Goal: Task Accomplishment & Management: Use online tool/utility

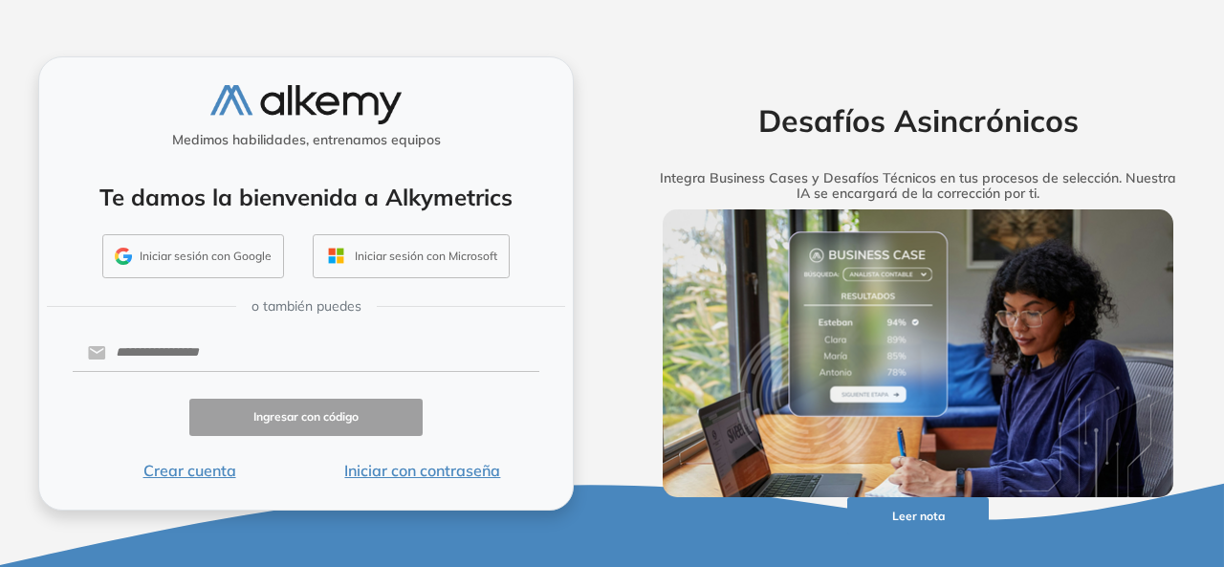
click at [247, 263] on button "Iniciar sesión con Google" at bounding box center [193, 256] width 182 height 44
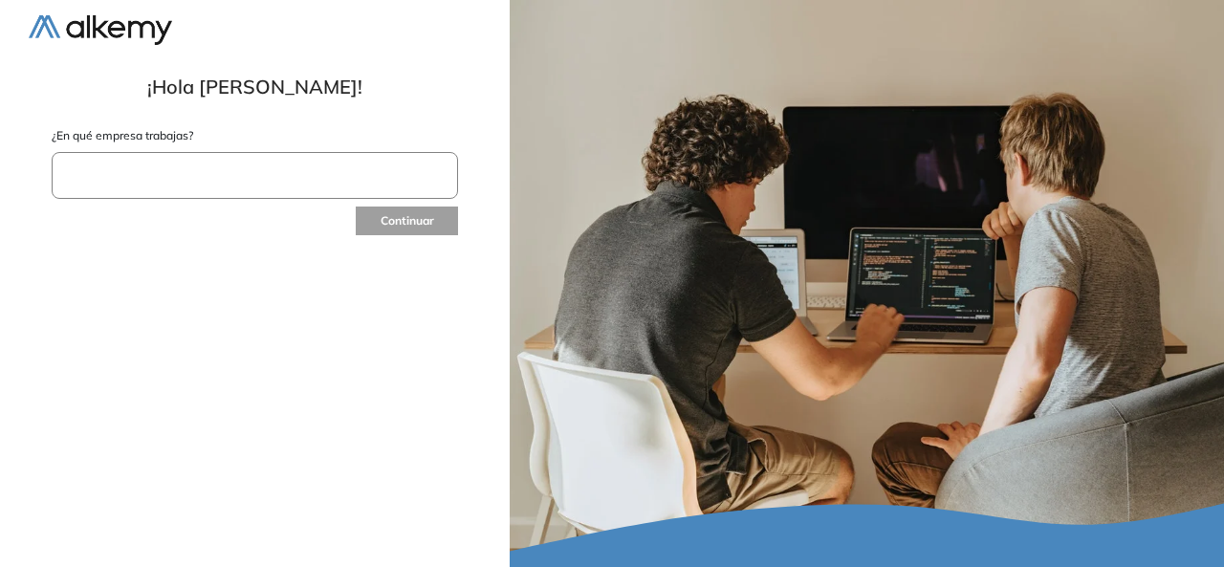
click at [94, 179] on input "text" at bounding box center [255, 175] width 407 height 47
type input "*****"
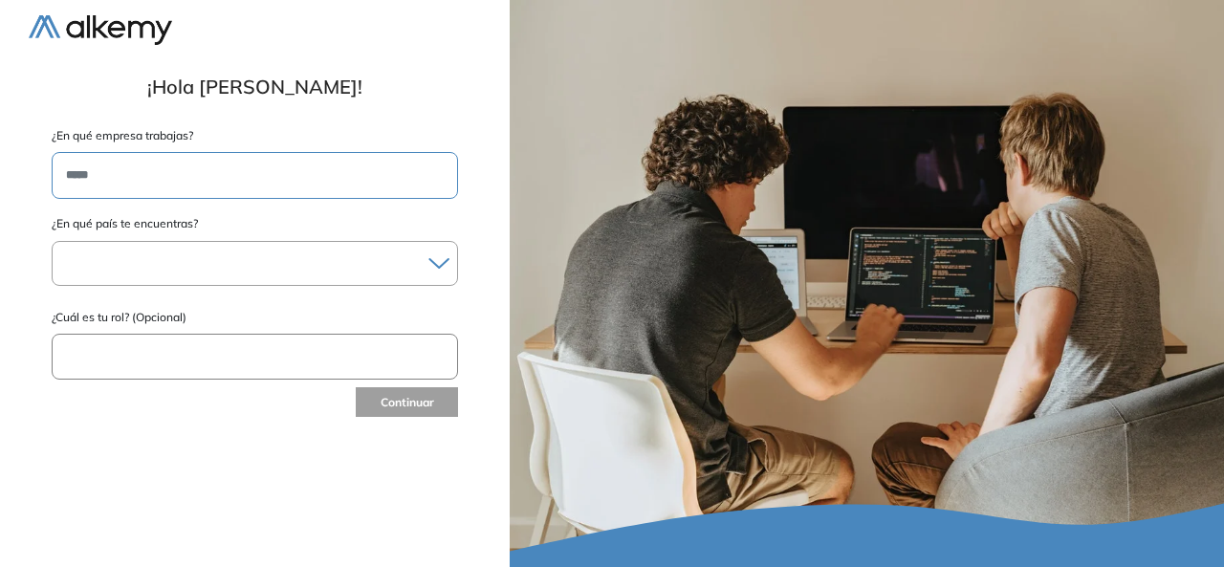
click at [432, 261] on icon at bounding box center [439, 263] width 19 height 9
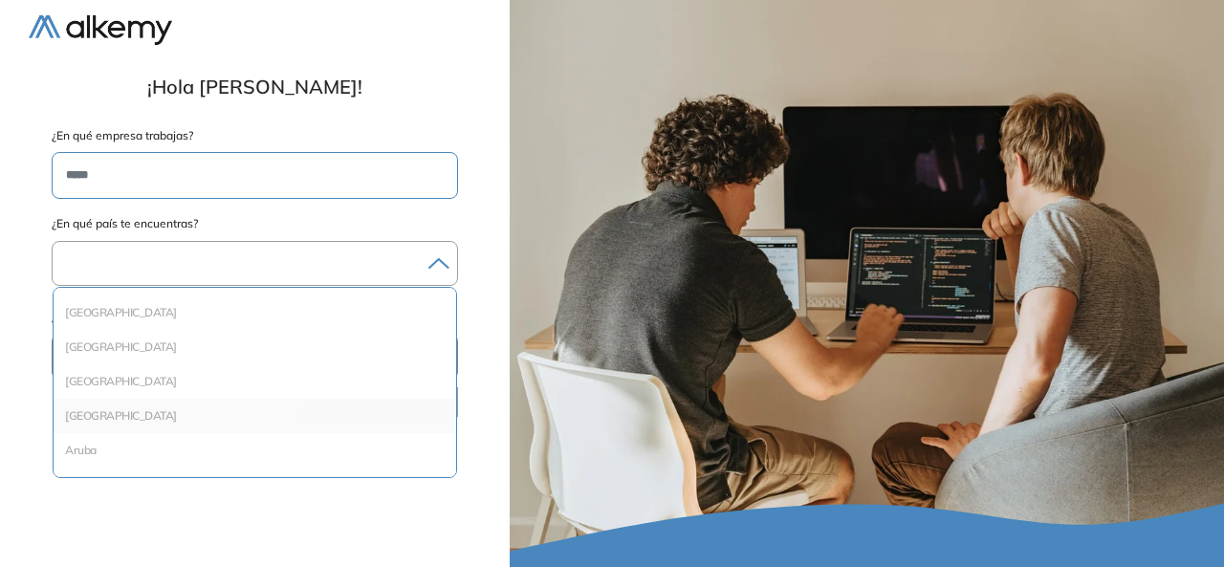
click at [154, 411] on li "Argentina" at bounding box center [254, 416] width 387 height 19
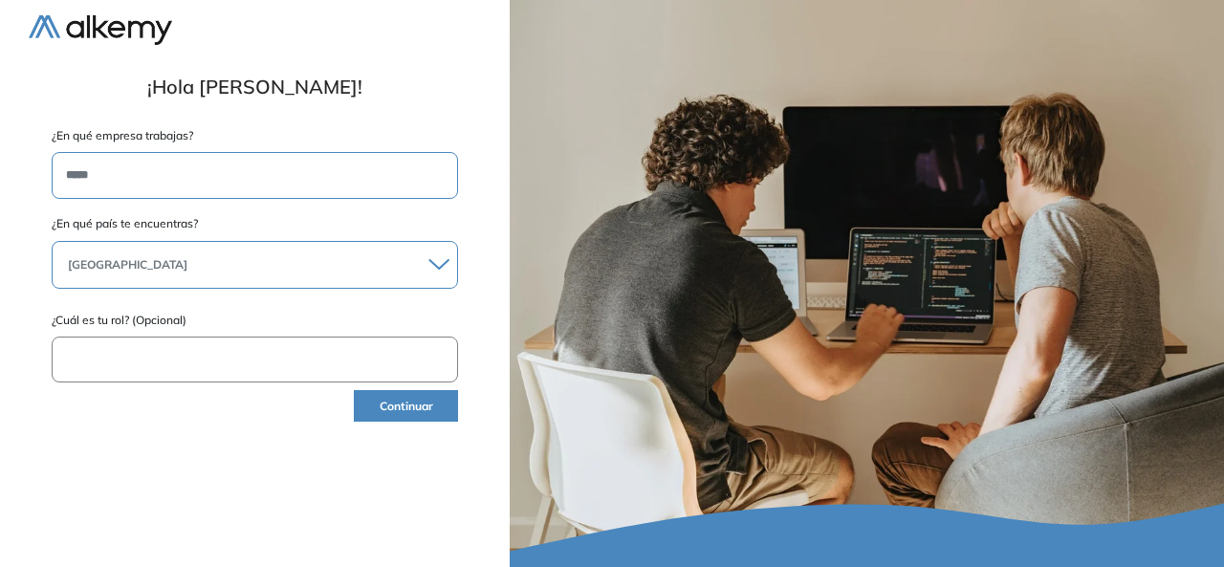
click at [233, 351] on input "text" at bounding box center [255, 360] width 407 height 47
type input "**********"
click at [388, 402] on button "Continuar" at bounding box center [406, 406] width 104 height 32
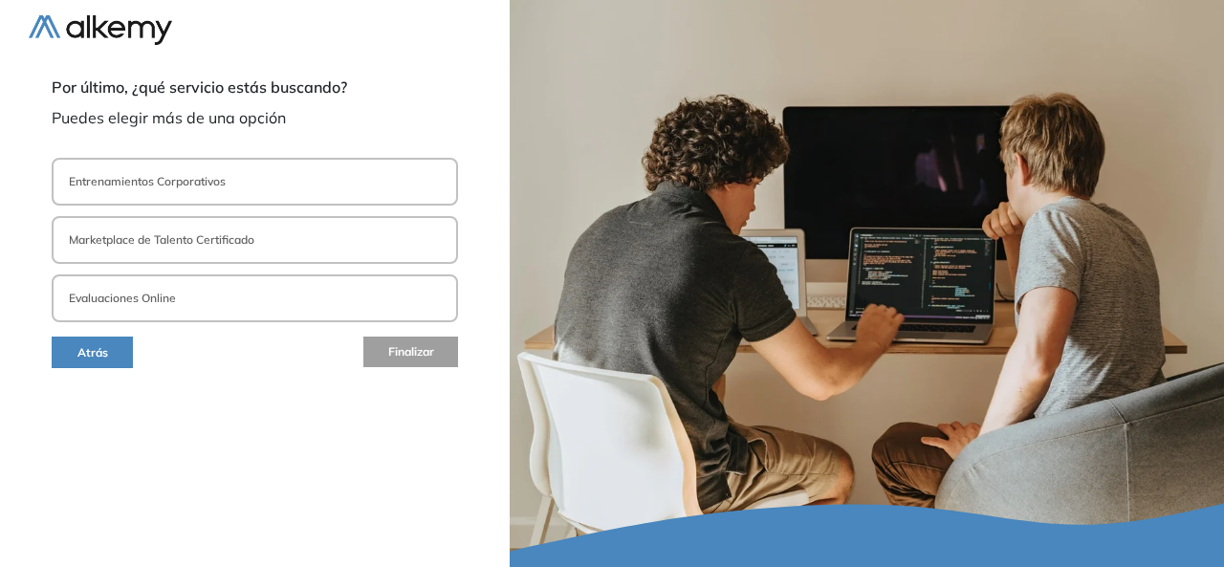
click at [293, 197] on button "Entrenamientos Corporativos" at bounding box center [255, 182] width 407 height 48
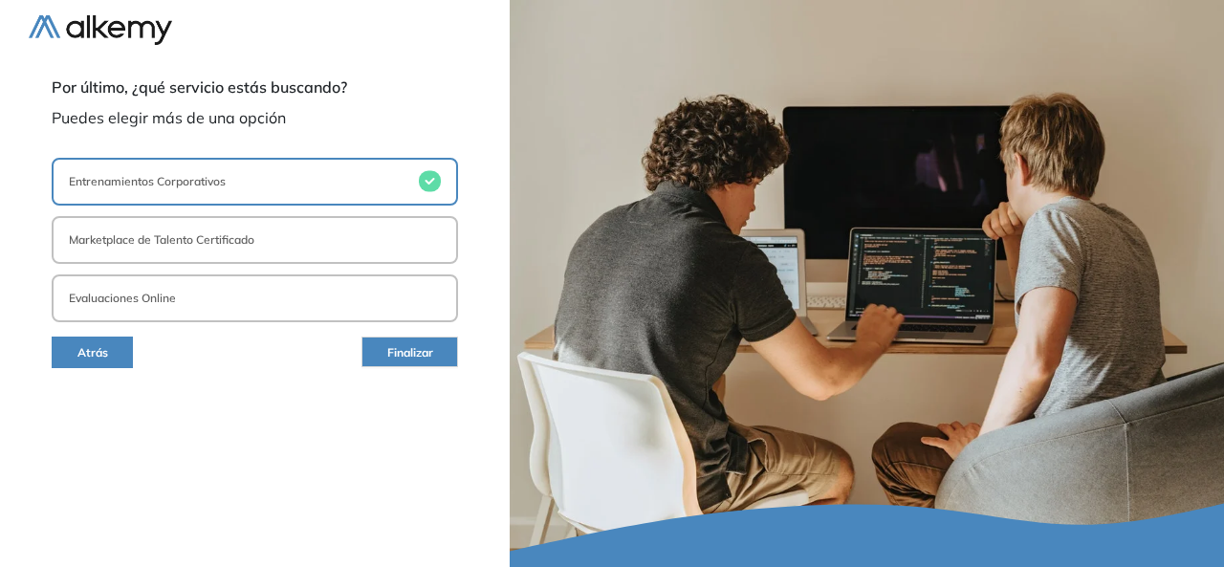
click at [431, 178] on rect "button" at bounding box center [430, 181] width 22 height 21
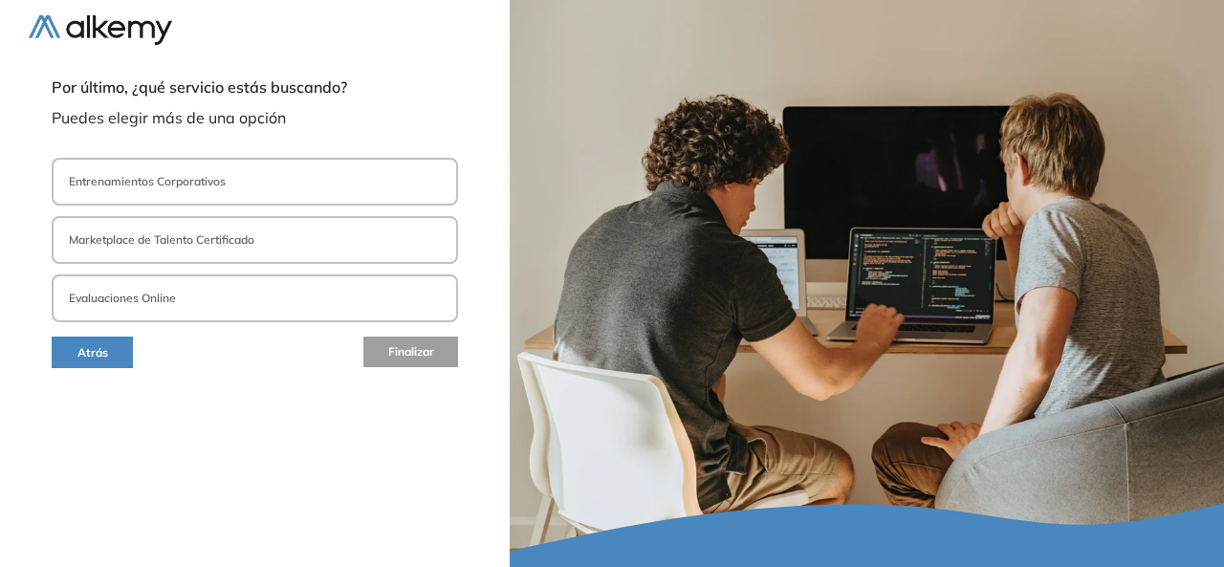
click at [404, 233] on button "Marketplace de Talento Certificado" at bounding box center [255, 240] width 407 height 48
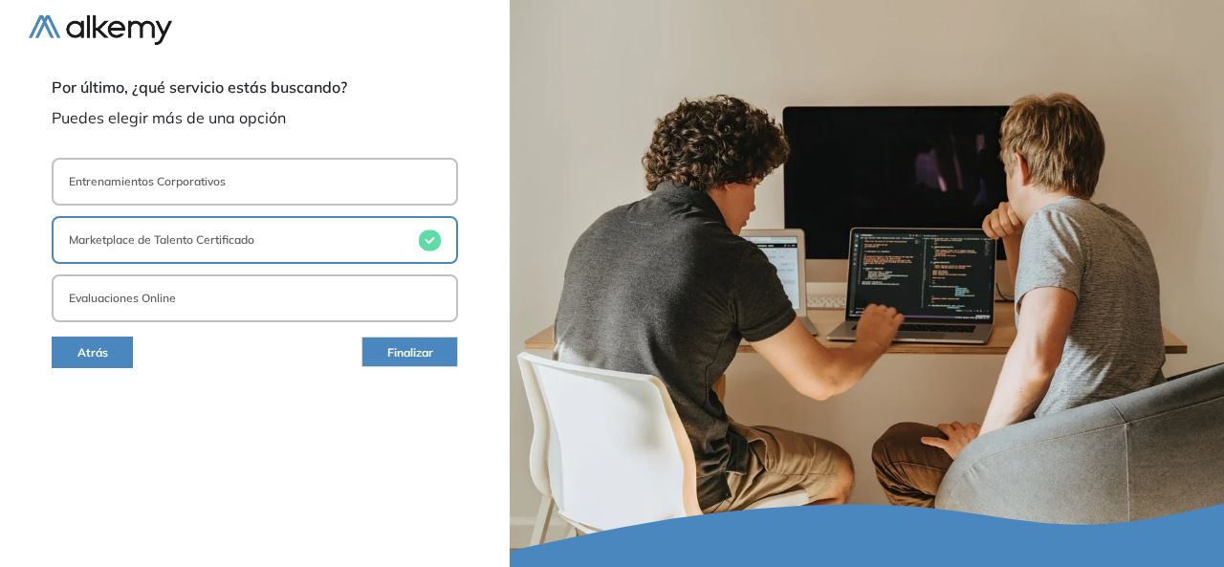
click at [405, 311] on button "Evaluaciones Online" at bounding box center [255, 299] width 407 height 48
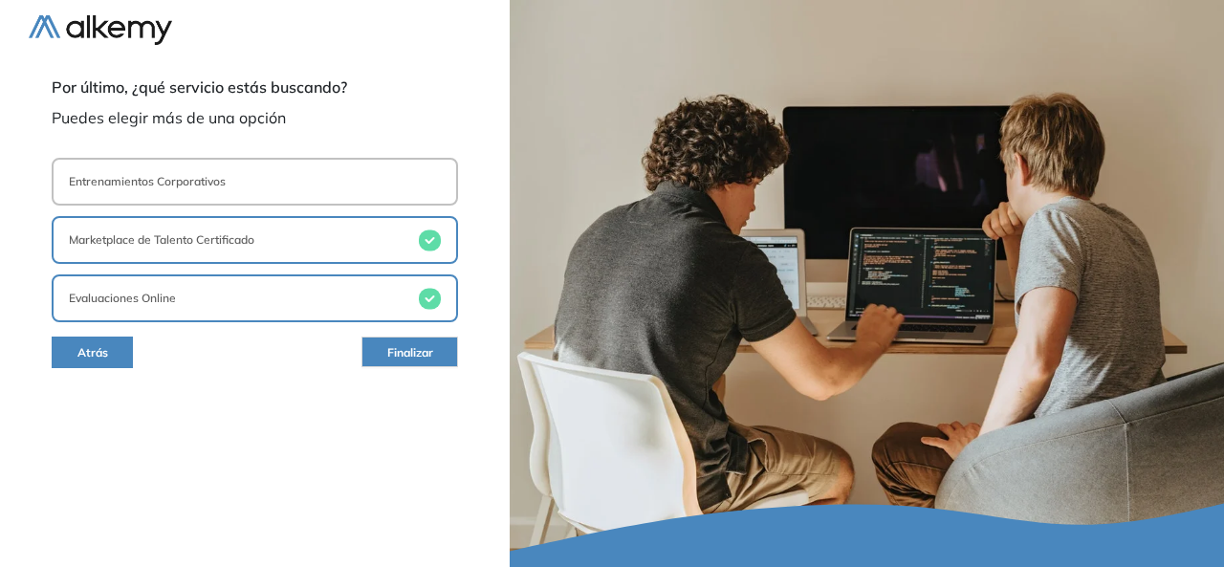
click at [432, 353] on span "Finalizar" at bounding box center [410, 353] width 46 height 18
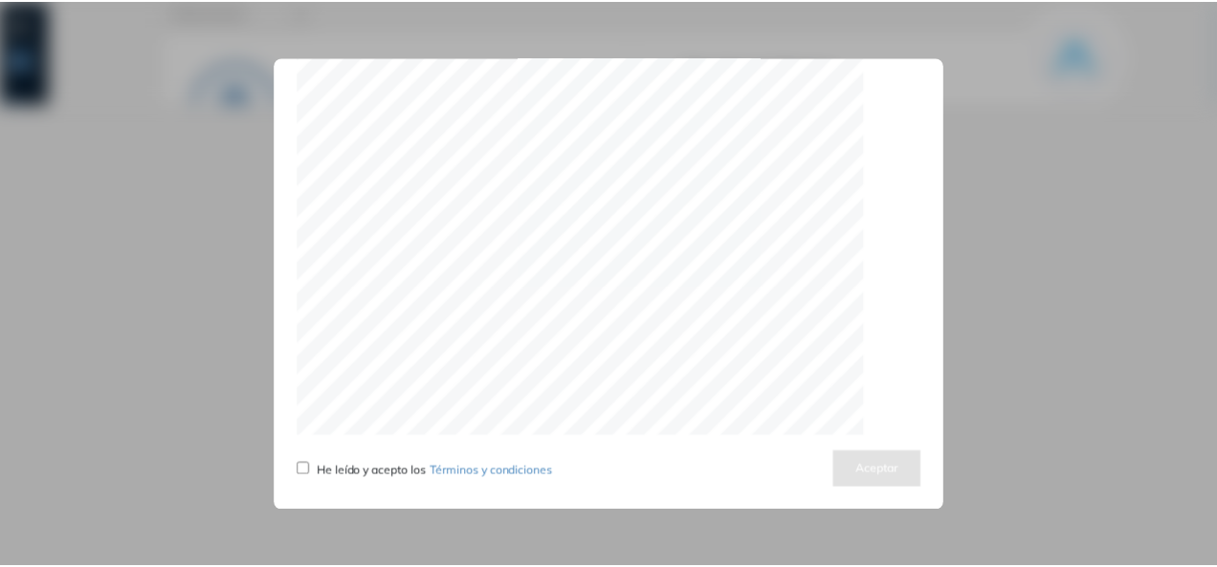
scroll to position [6135, 0]
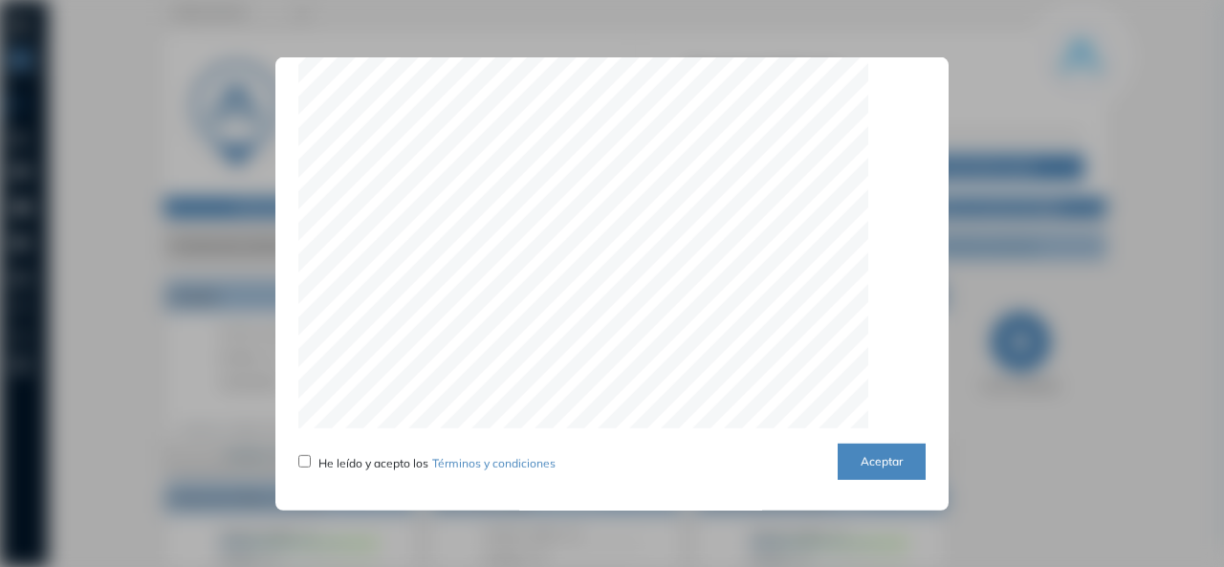
click at [851, 466] on button "Aceptar" at bounding box center [882, 461] width 88 height 37
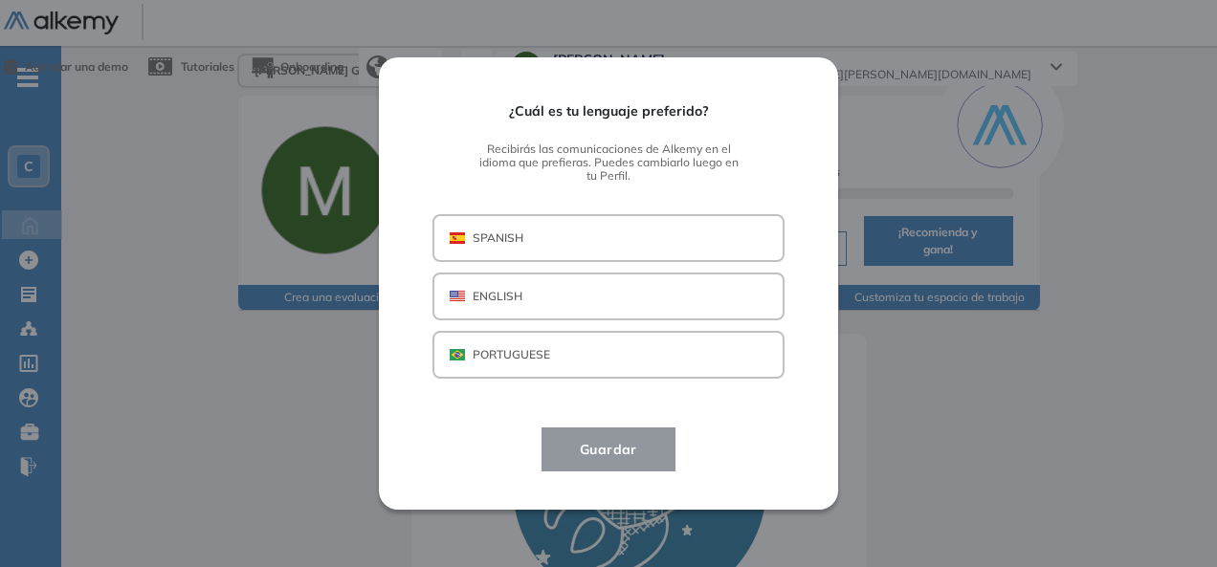
click at [560, 248] on button "SPANISH" at bounding box center [608, 238] width 352 height 48
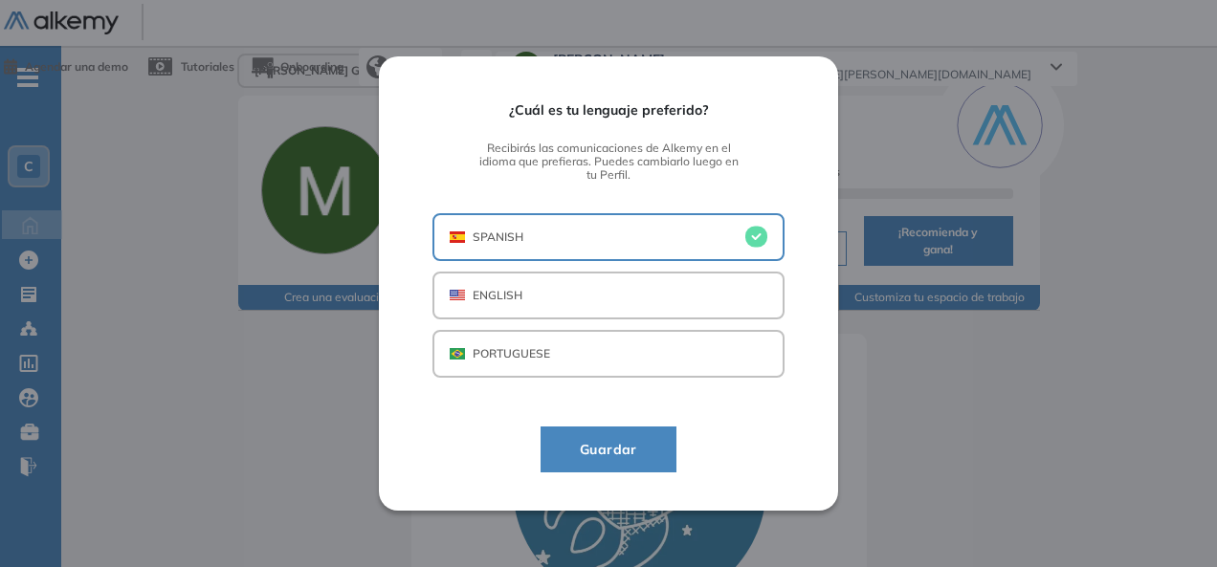
click at [560, 248] on button "SPANISH" at bounding box center [608, 237] width 352 height 48
click at [576, 458] on span "Guardar" at bounding box center [608, 449] width 88 height 23
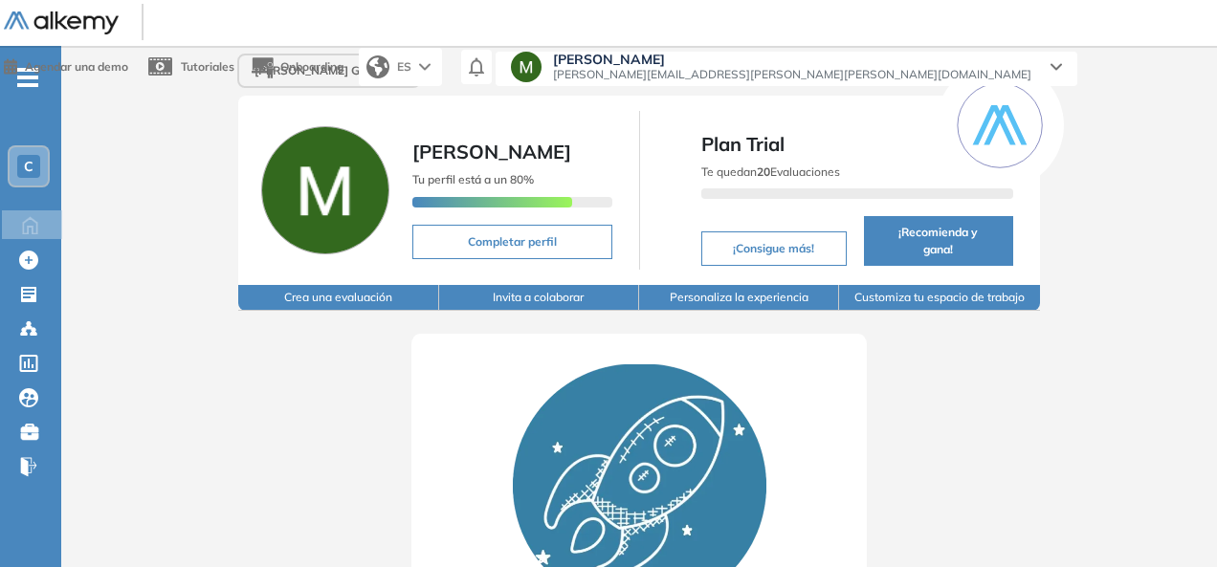
click at [559, 225] on button "Completar perfil" at bounding box center [511, 242] width 199 height 34
select select "**"
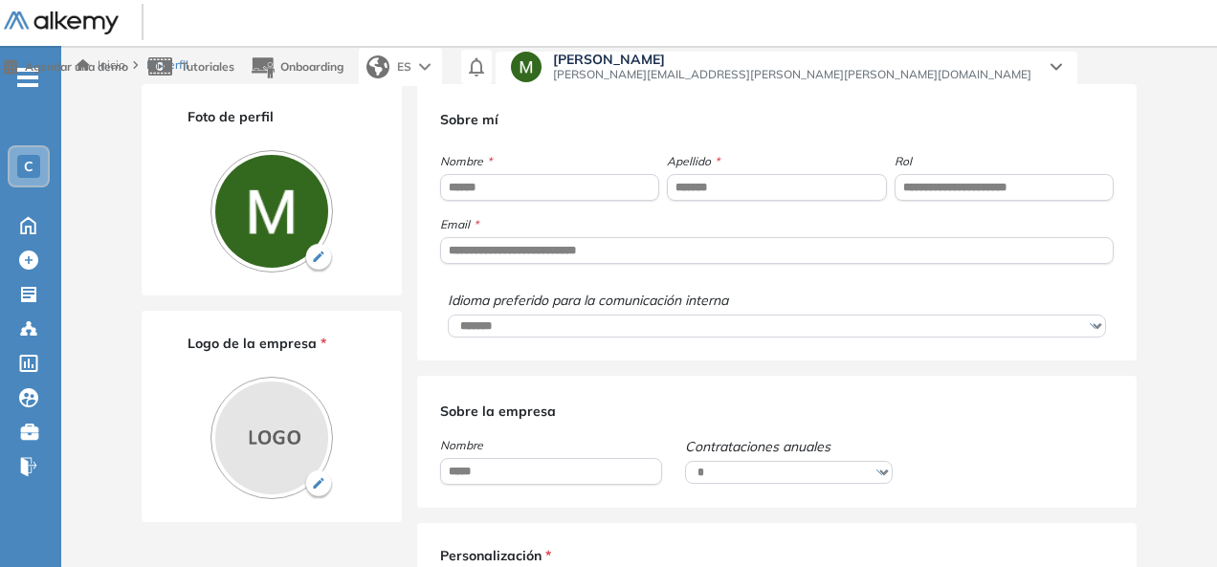
type input "*******"
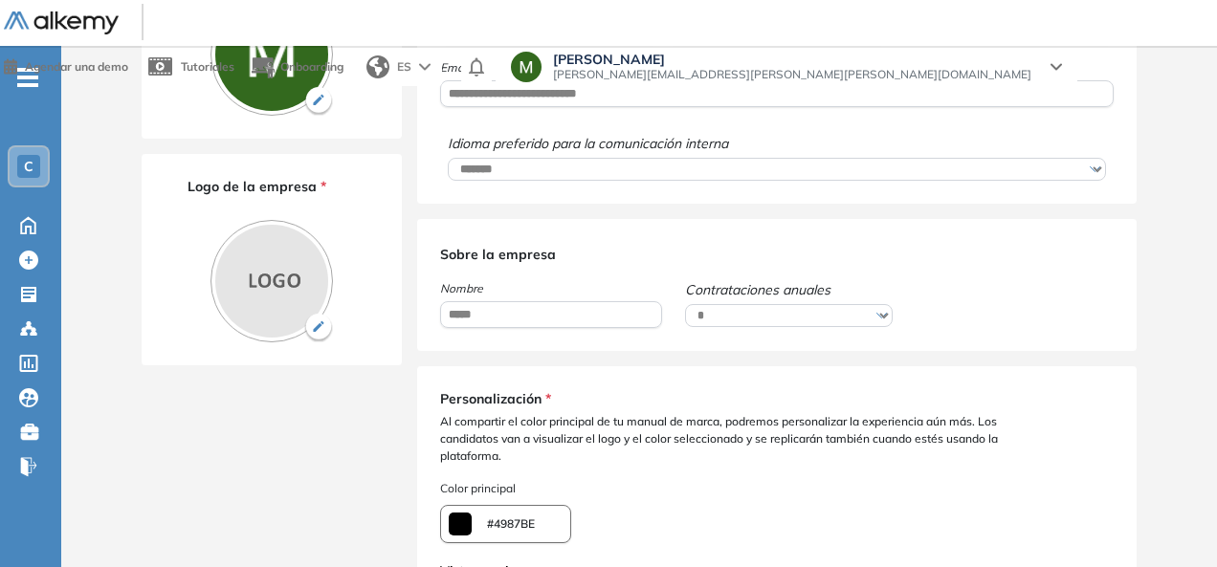
scroll to position [163, 0]
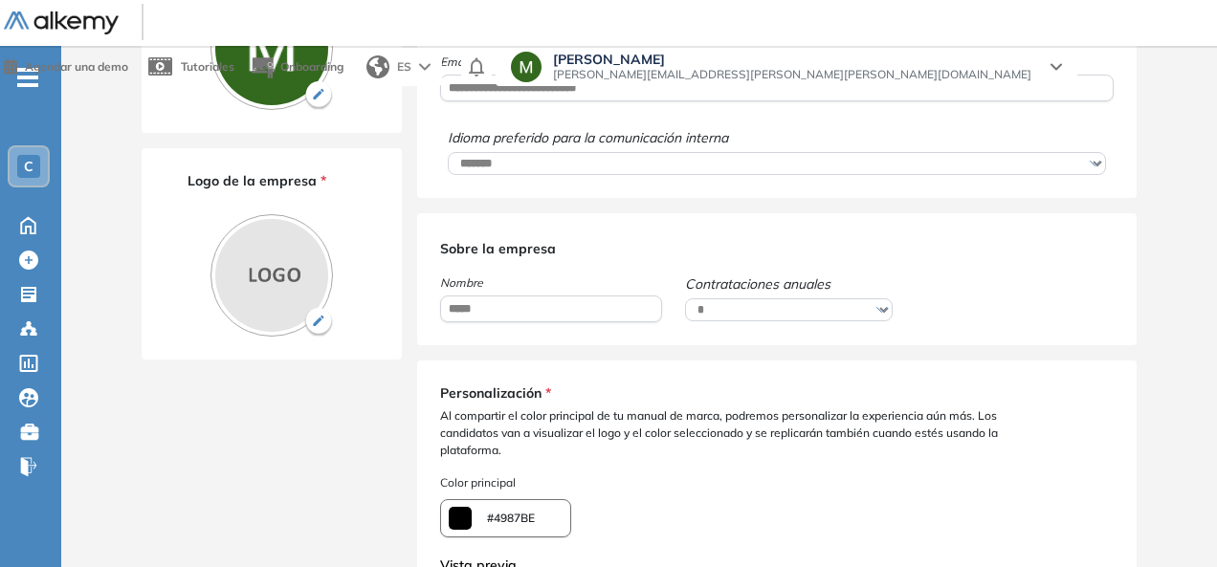
click at [727, 320] on select "**********" at bounding box center [788, 309] width 207 height 23
select select "******"
click at [685, 299] on select "**********" at bounding box center [788, 309] width 207 height 23
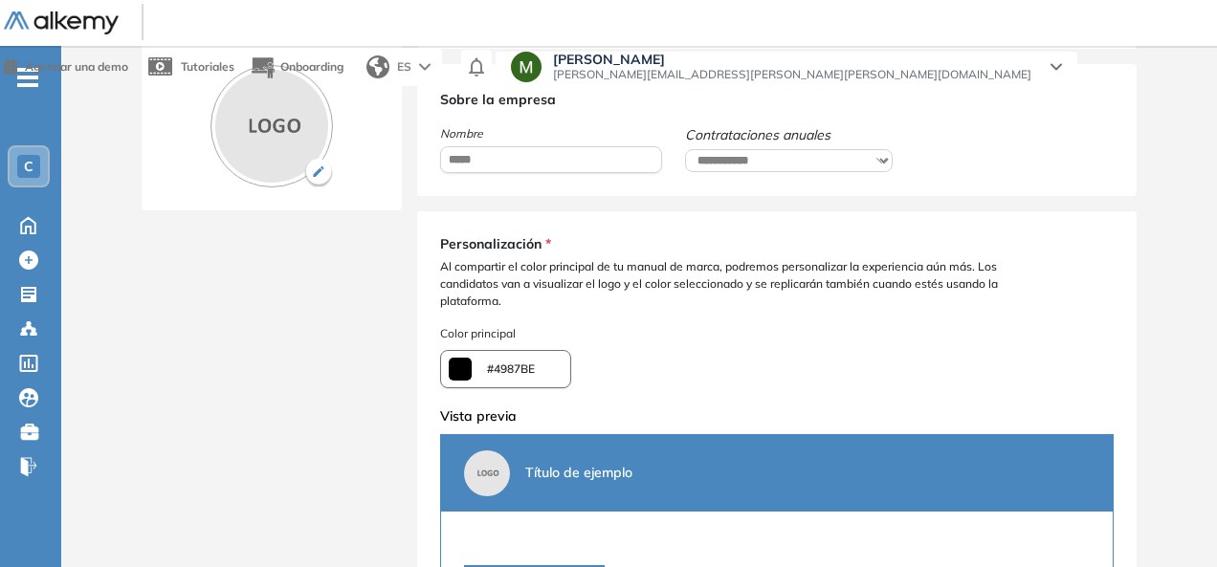
scroll to position [308, 0]
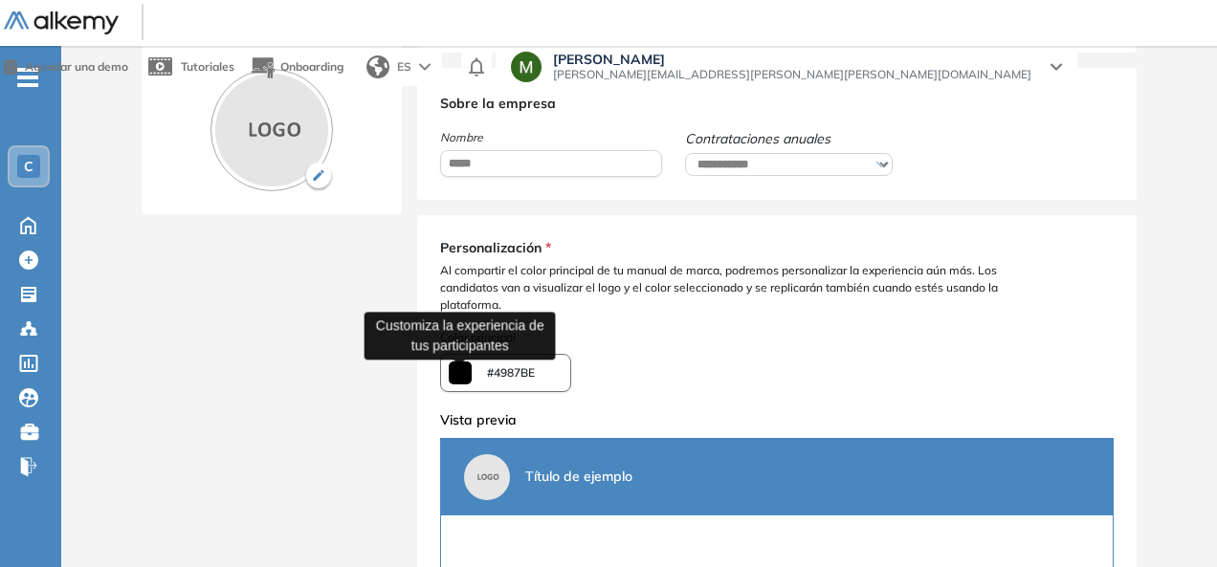
click at [455, 377] on input "*******" at bounding box center [460, 373] width 23 height 23
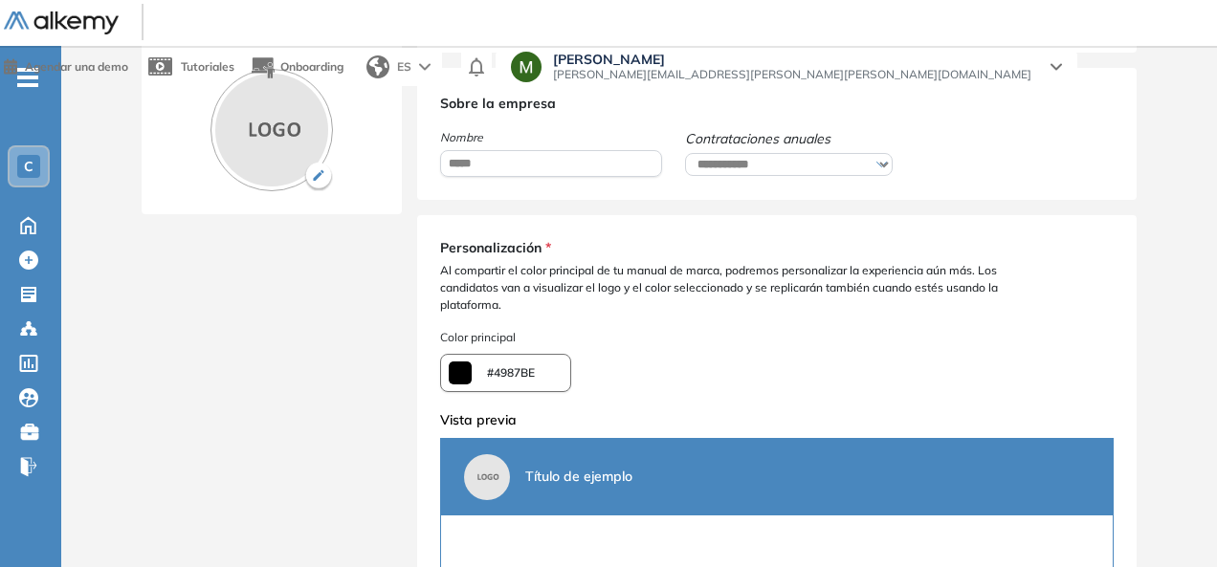
click at [731, 340] on span "Color principal" at bounding box center [776, 337] width 673 height 17
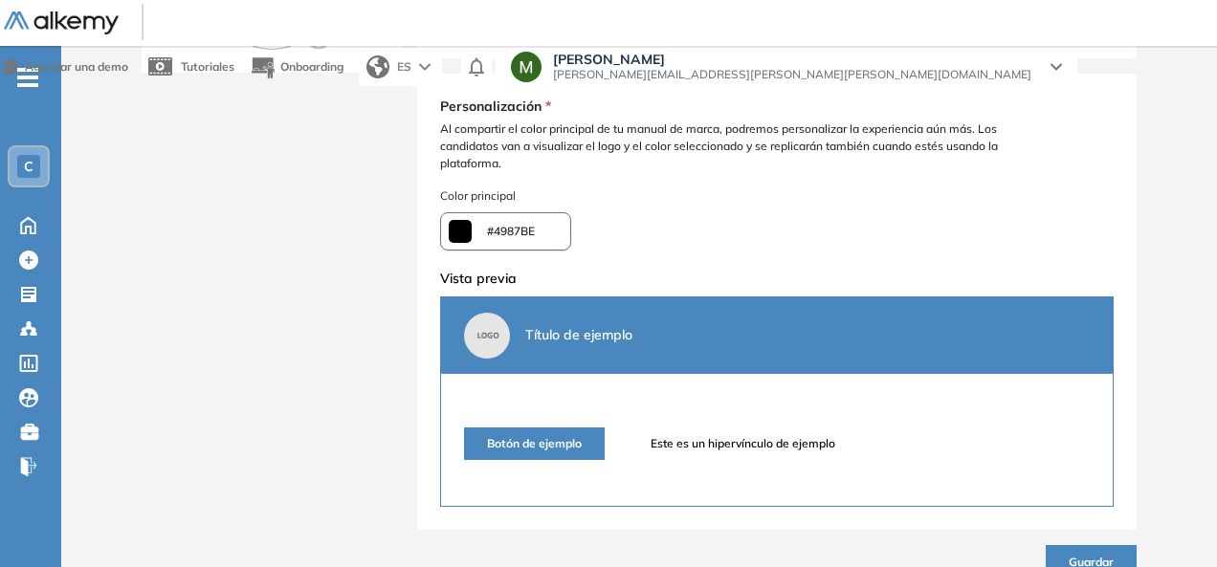
scroll to position [507, 0]
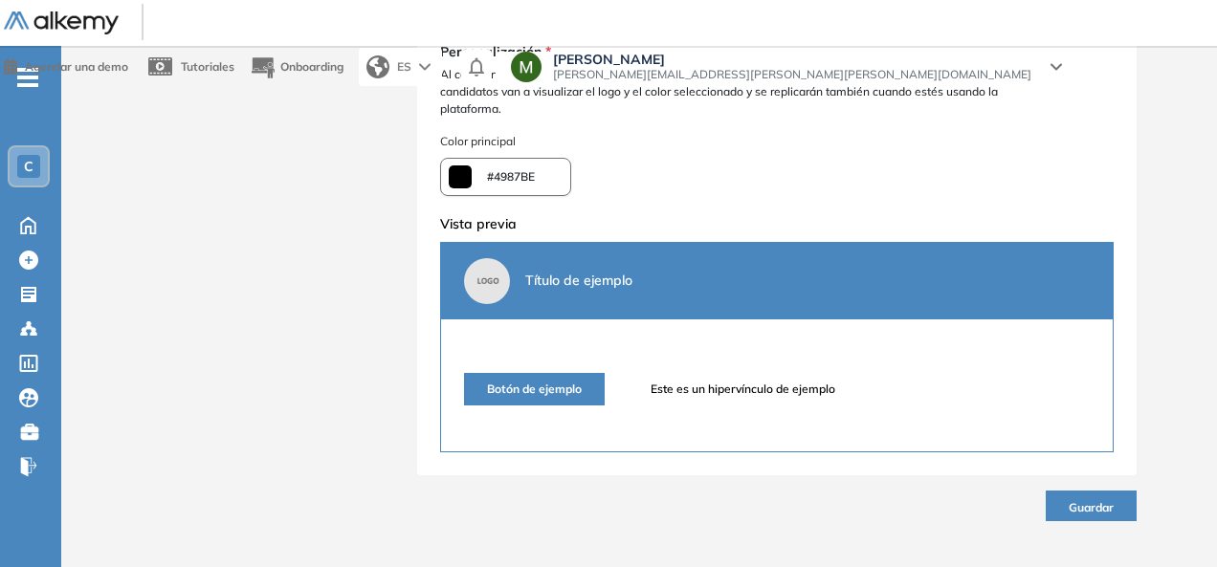
click at [1081, 500] on span "Guardar" at bounding box center [1090, 507] width 45 height 14
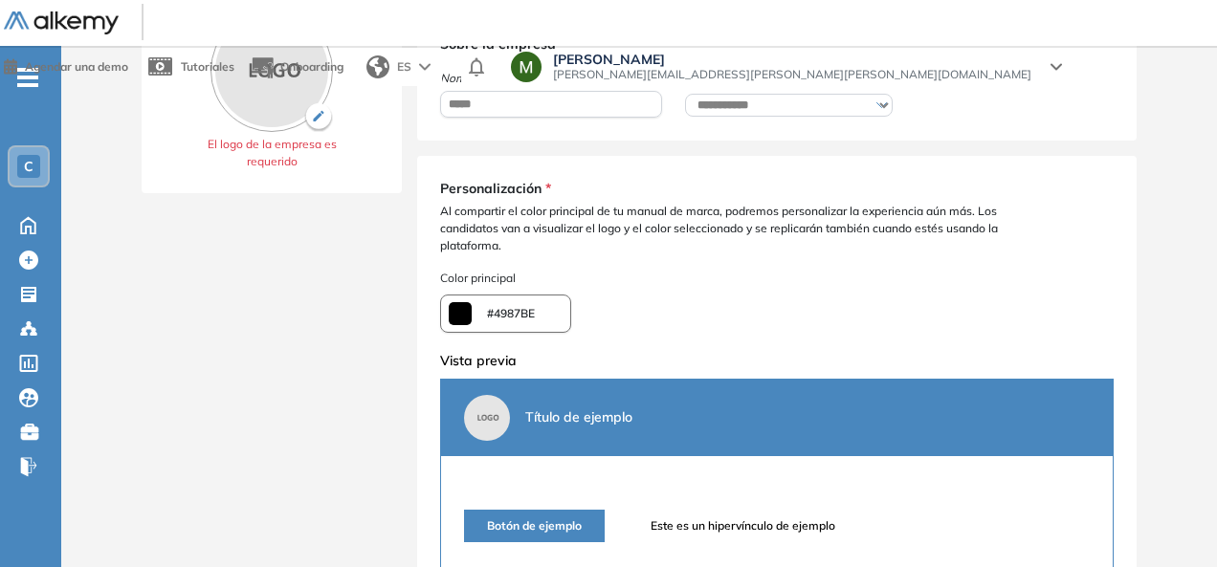
scroll to position [276, 0]
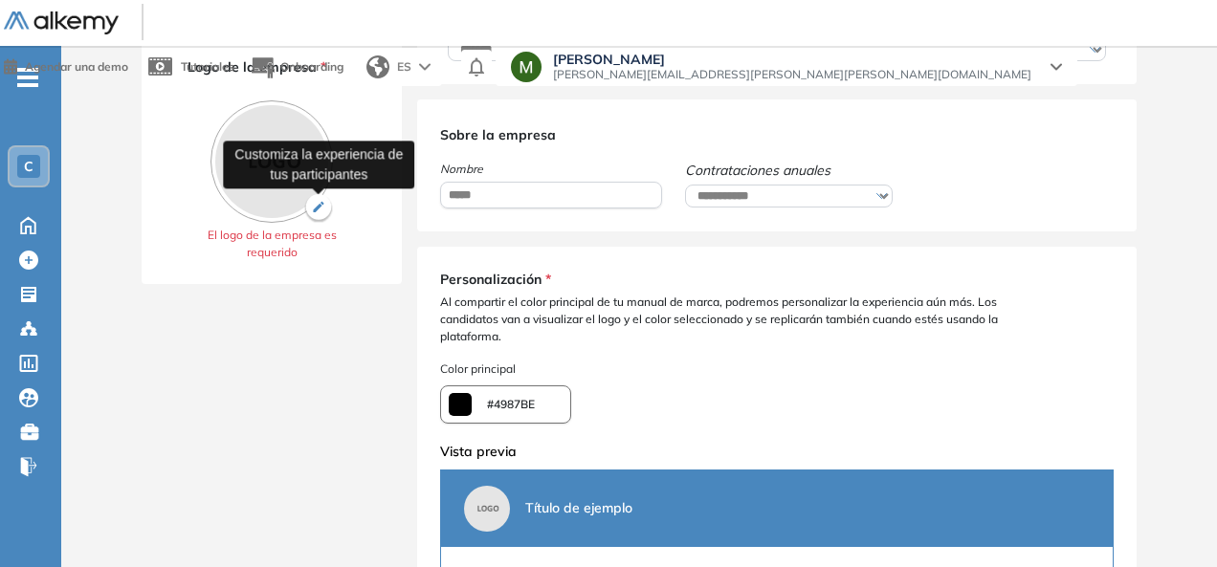
click at [317, 209] on img "button" at bounding box center [318, 208] width 29 height 29
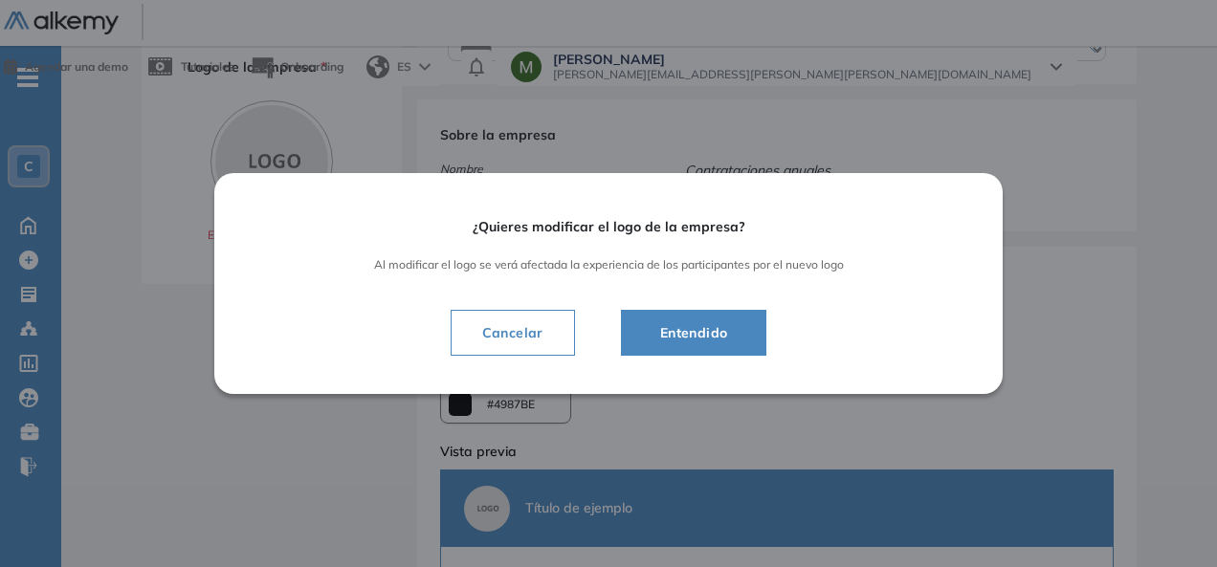
click at [510, 340] on span "Cancelar" at bounding box center [513, 332] width 92 height 23
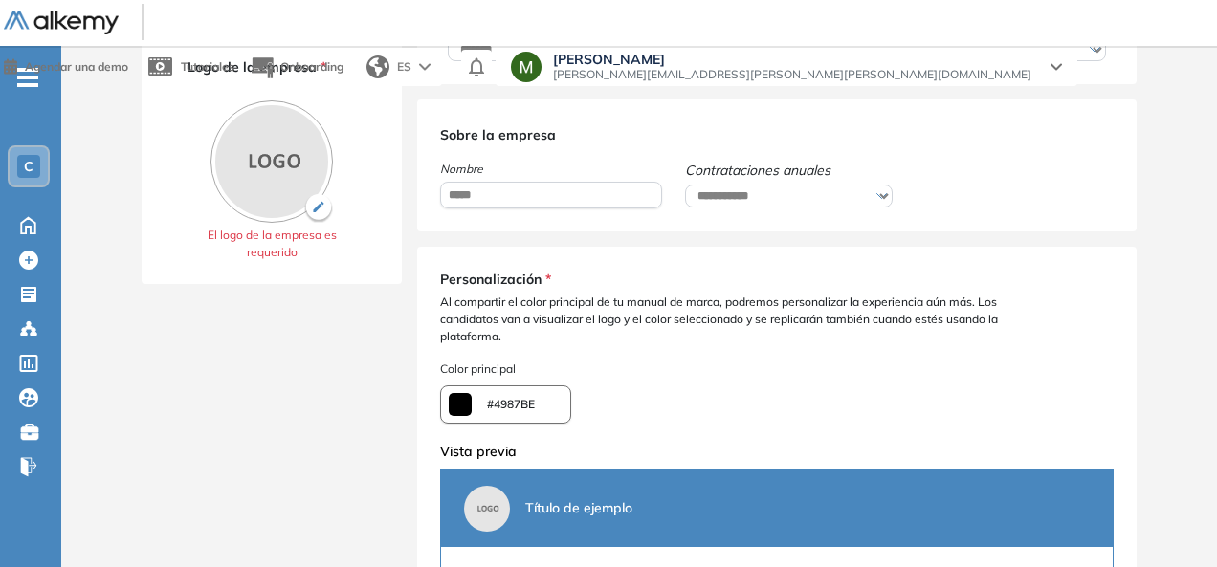
click at [270, 138] on img at bounding box center [271, 161] width 122 height 122
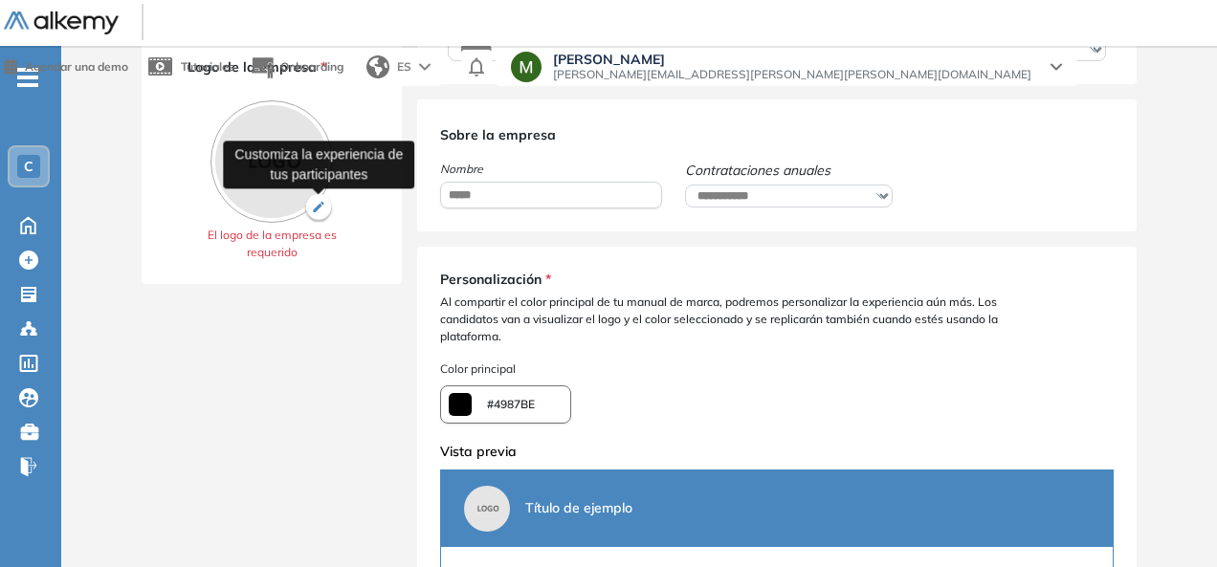
click at [321, 208] on img "button" at bounding box center [318, 208] width 29 height 29
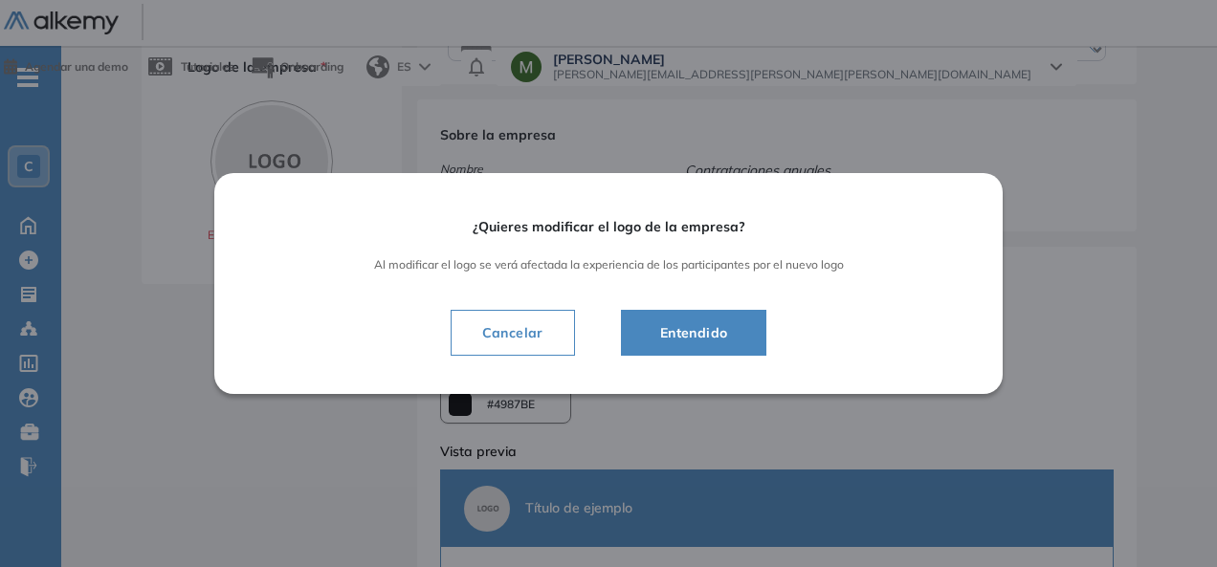
click at [660, 332] on span "Entendido" at bounding box center [694, 332] width 99 height 23
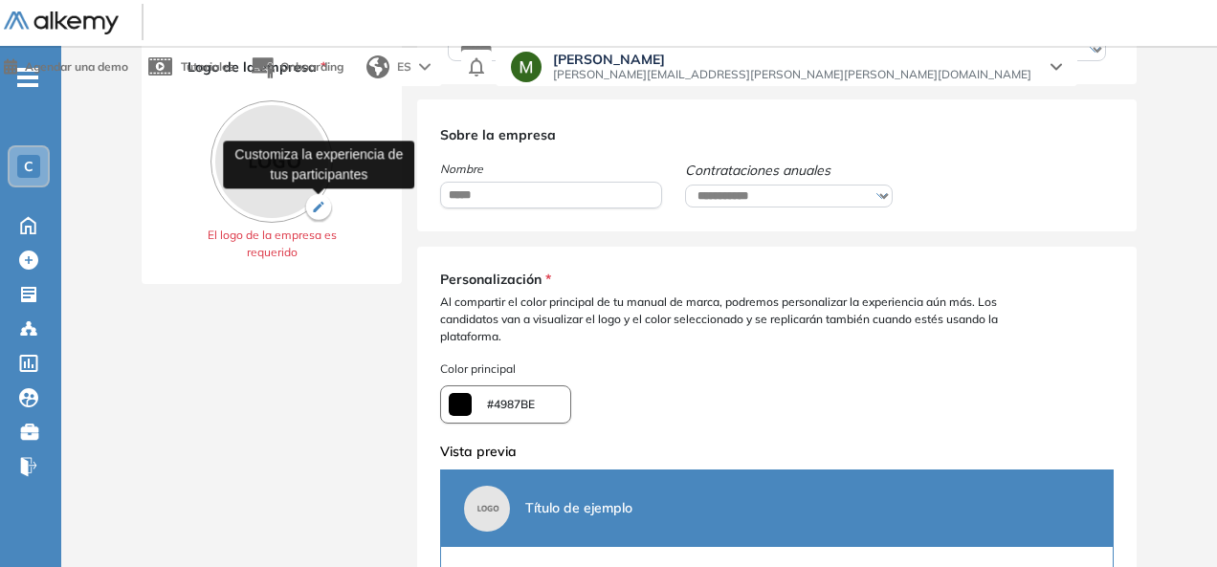
click at [316, 205] on img "button" at bounding box center [318, 208] width 29 height 29
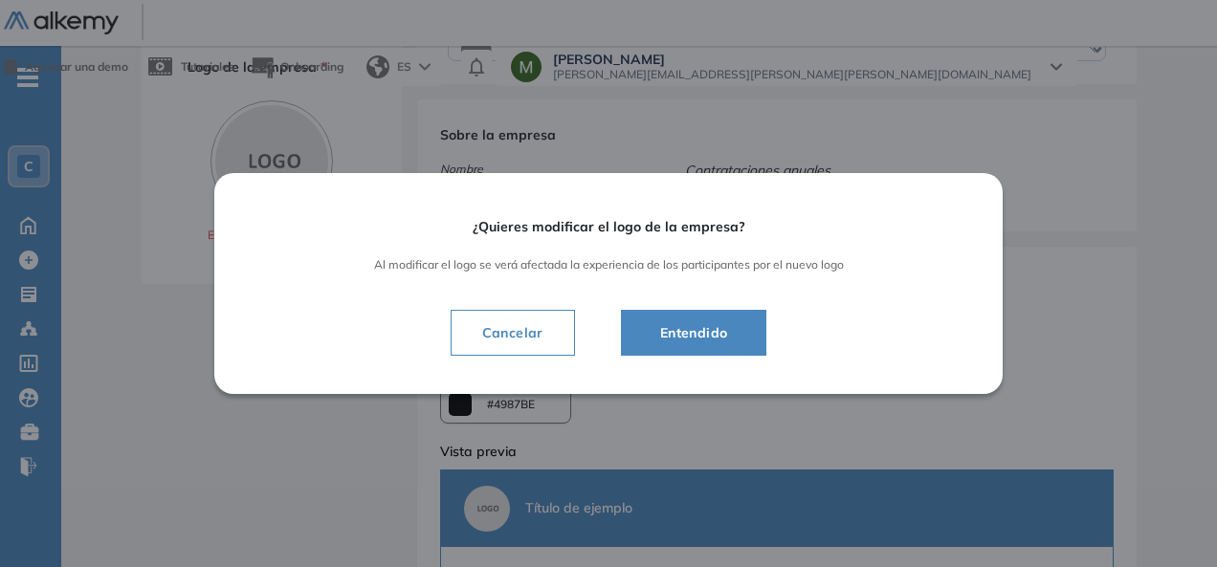
click at [652, 333] on span "Entendido" at bounding box center [694, 332] width 99 height 23
type input "*******"
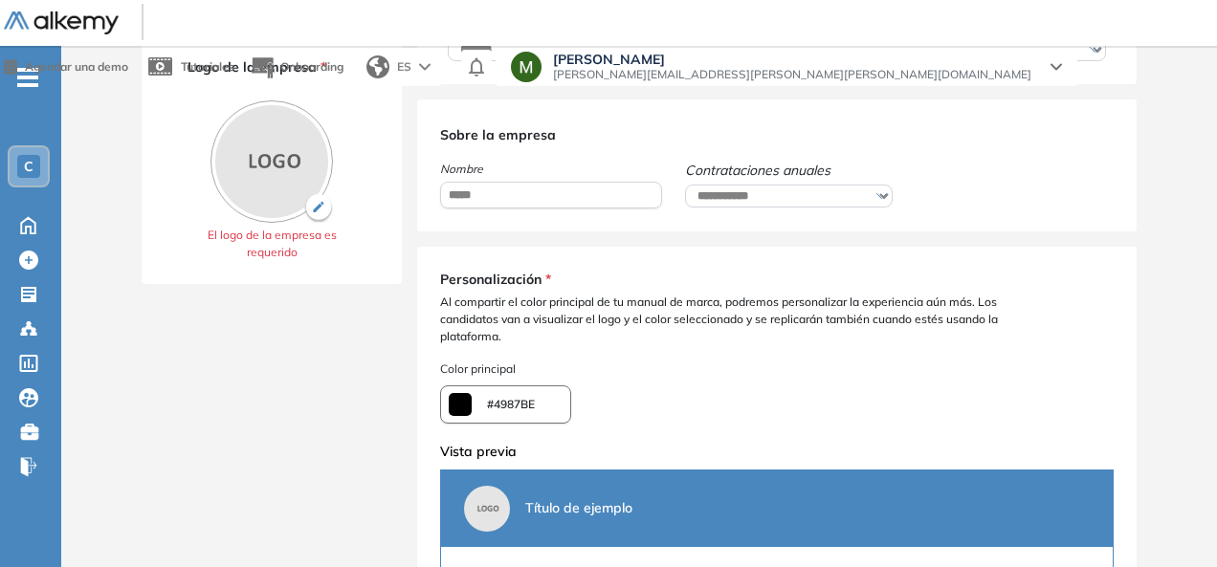
click at [256, 175] on img at bounding box center [271, 161] width 122 height 122
click at [295, 156] on img at bounding box center [271, 161] width 122 height 122
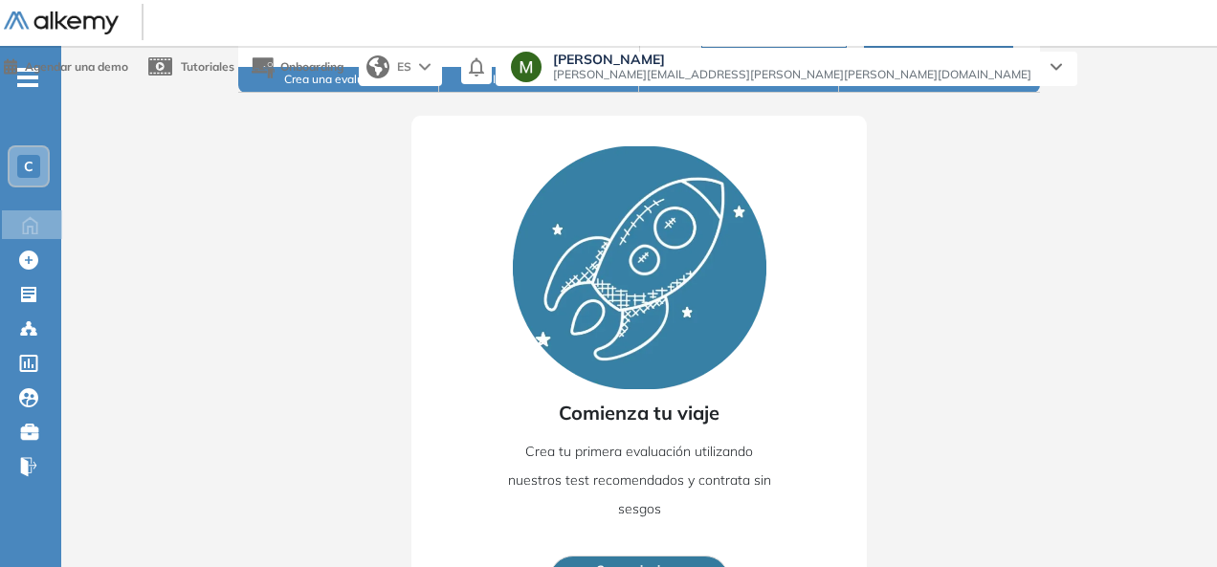
scroll to position [223, 0]
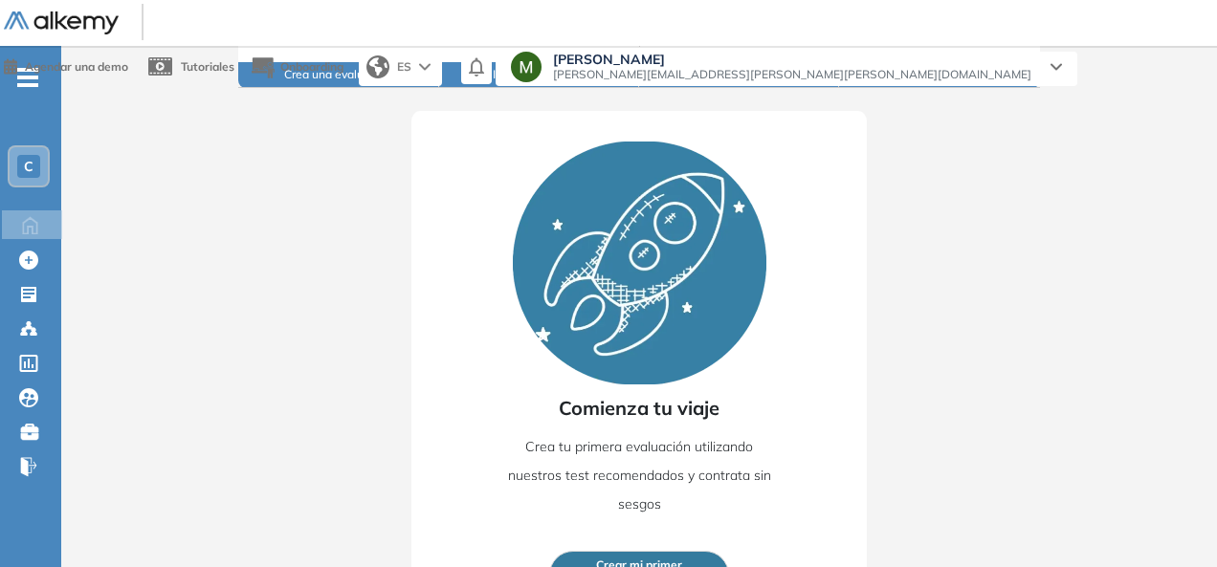
click at [645, 557] on span "Crear mi primer" at bounding box center [639, 566] width 86 height 18
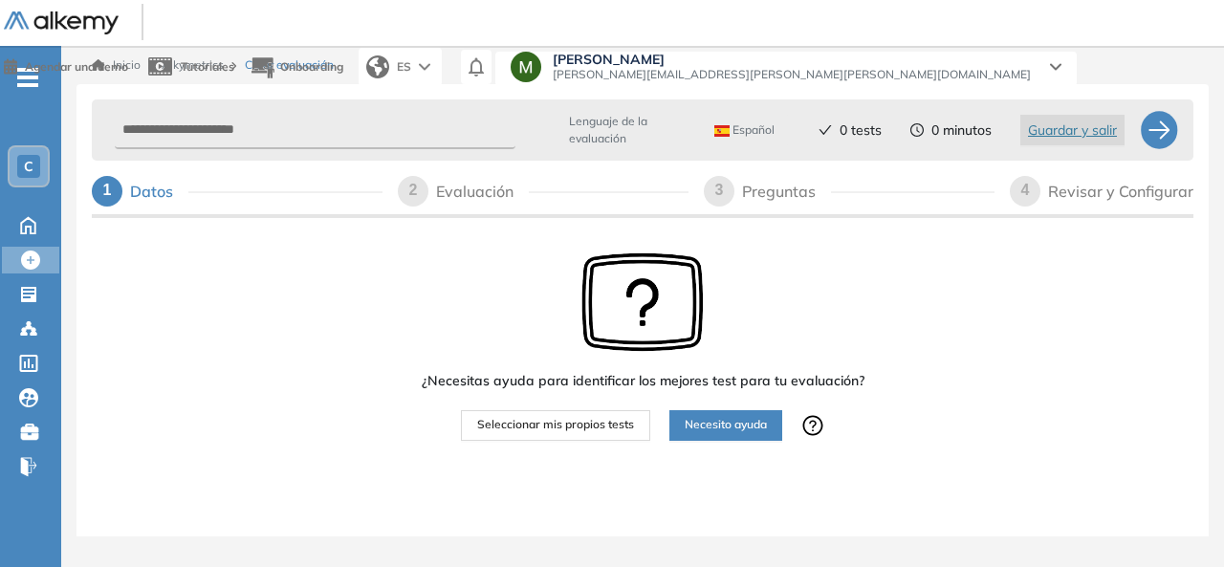
click at [600, 427] on span "Seleccionar mis propios tests" at bounding box center [555, 425] width 157 height 18
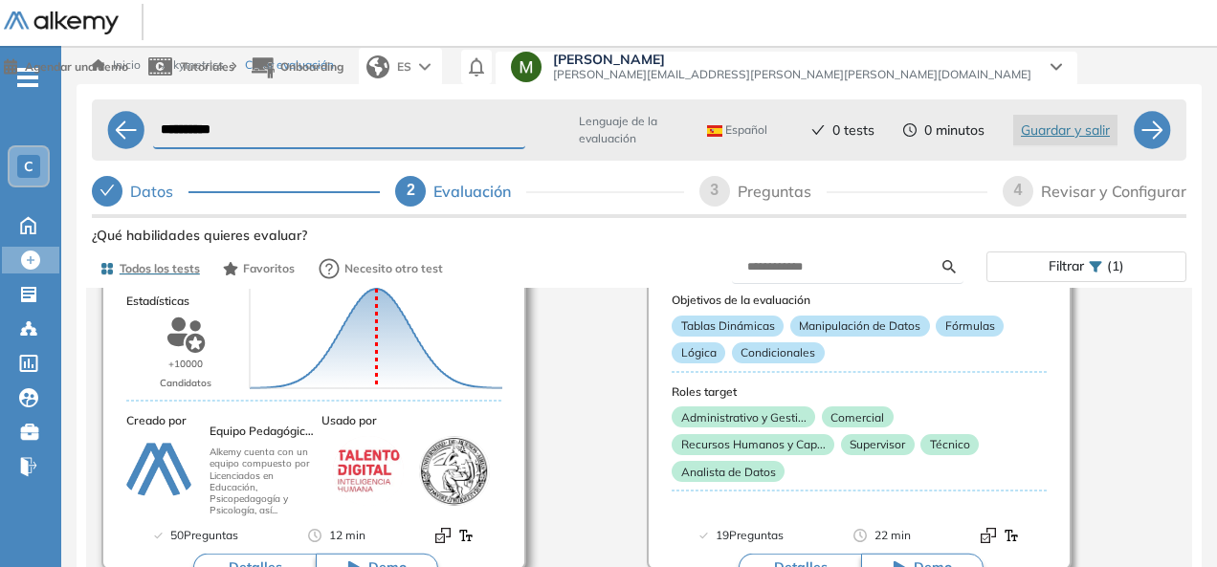
scroll to position [231, 0]
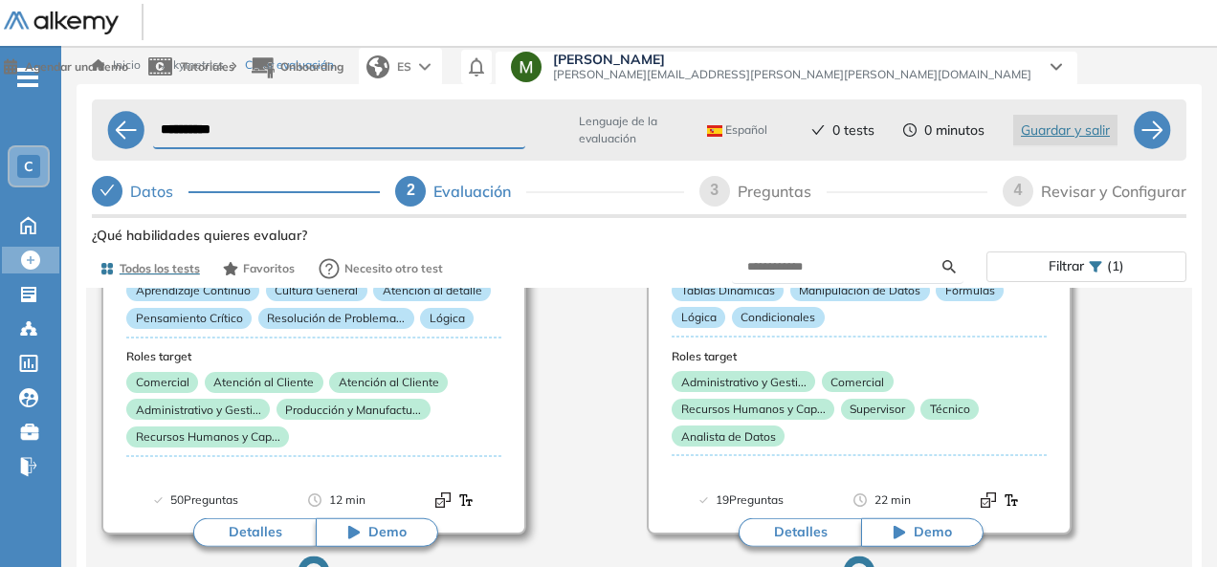
click at [383, 544] on button "Demo" at bounding box center [377, 532] width 122 height 29
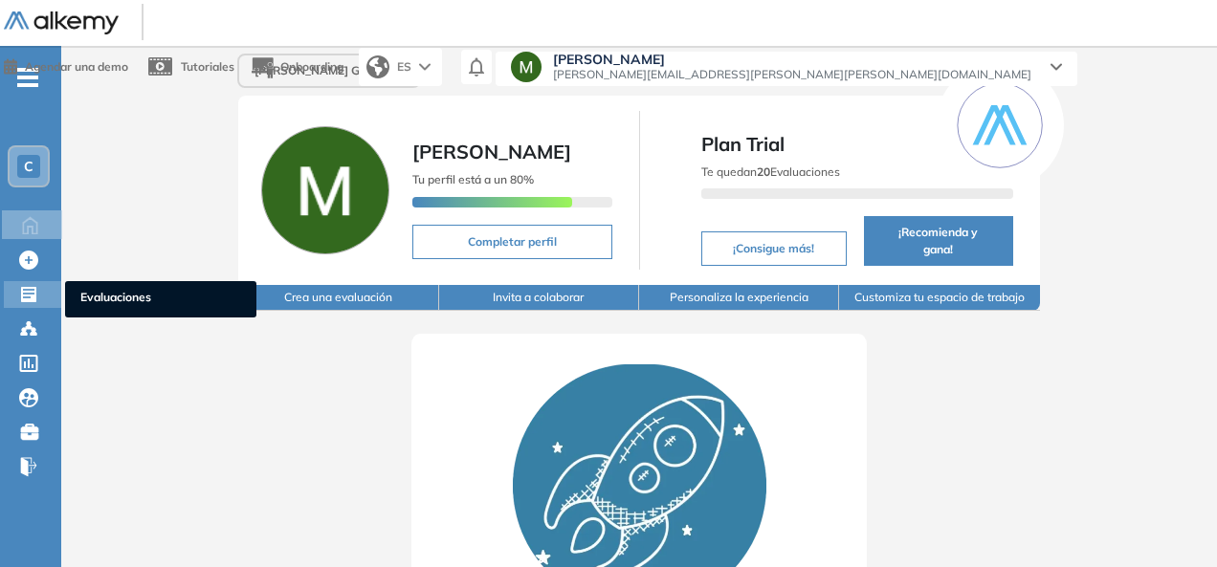
click at [27, 293] on icon at bounding box center [28, 294] width 19 height 19
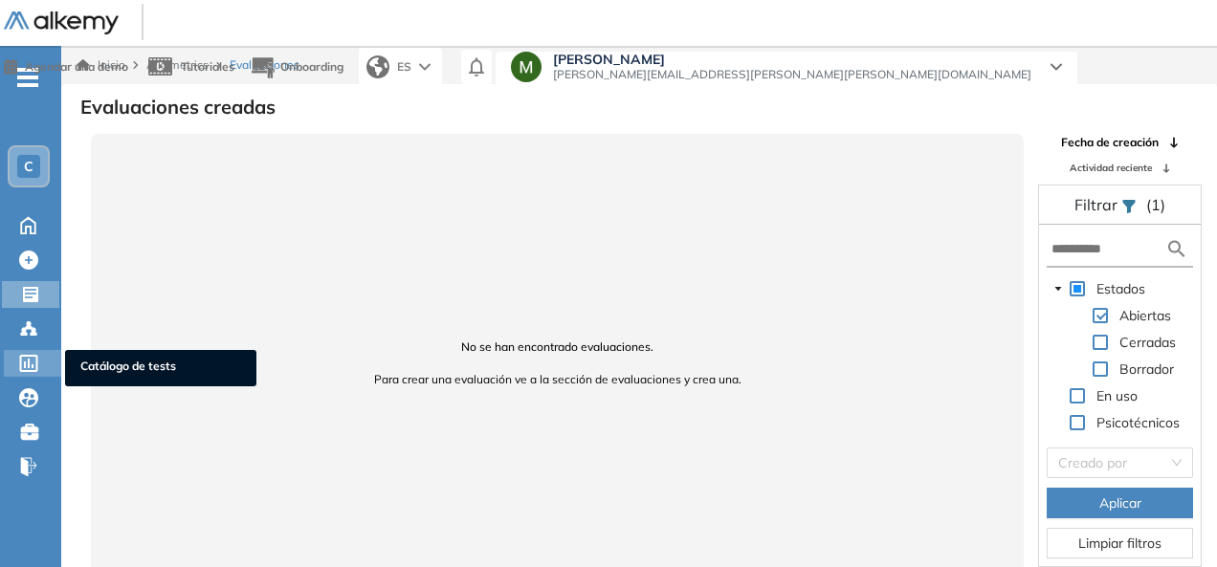
click at [27, 359] on icon at bounding box center [28, 363] width 19 height 17
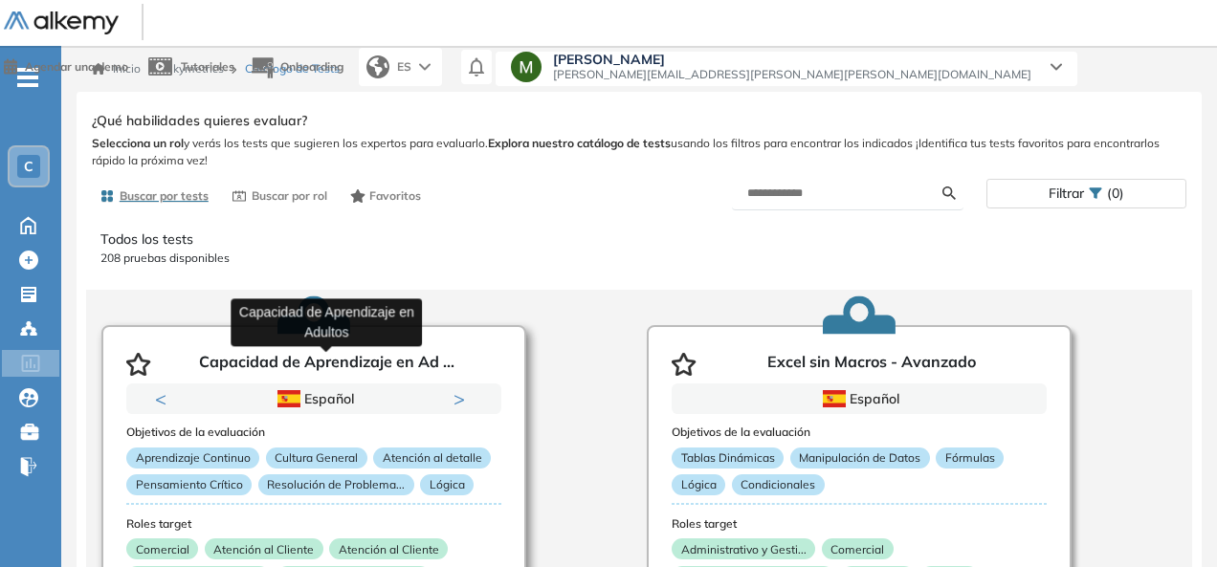
click at [402, 368] on p "Capacidad de Aprendizaje en Ad ..." at bounding box center [326, 364] width 255 height 23
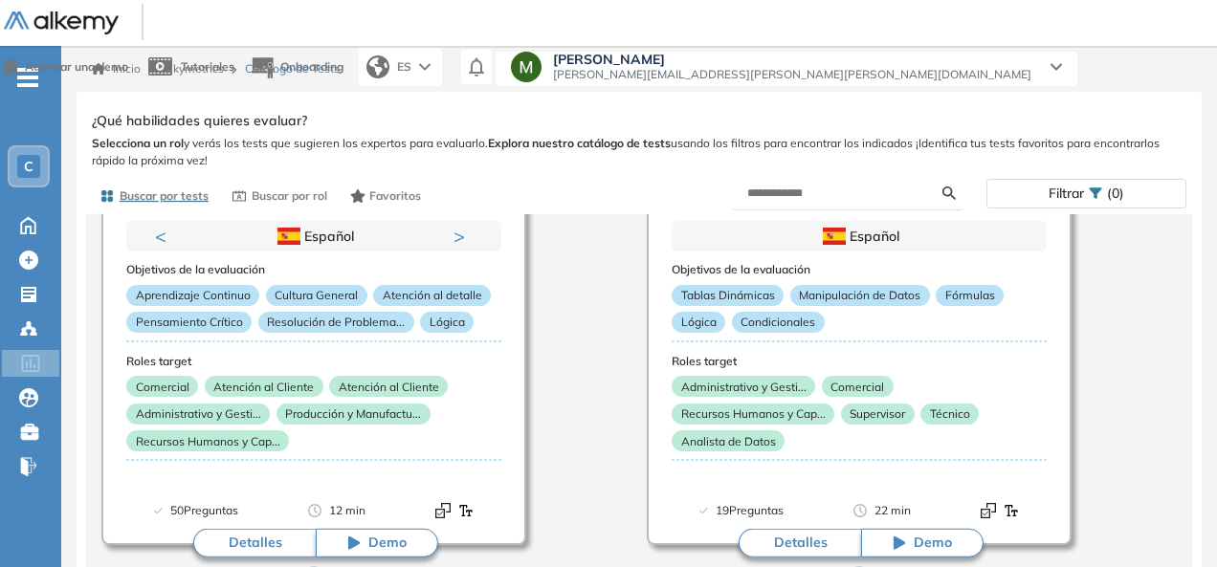
scroll to position [163, 0]
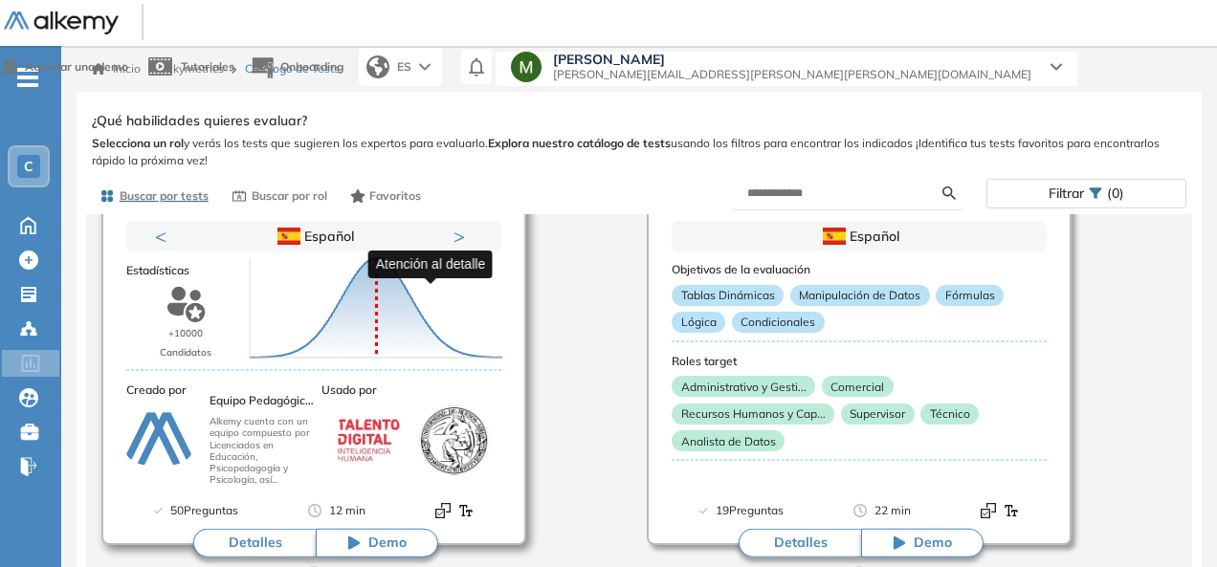
click at [427, 298] on icon "Puntuación 0 10 20 30 40 50 60 70 80 90 100 Promedio" at bounding box center [376, 308] width 268 height 115
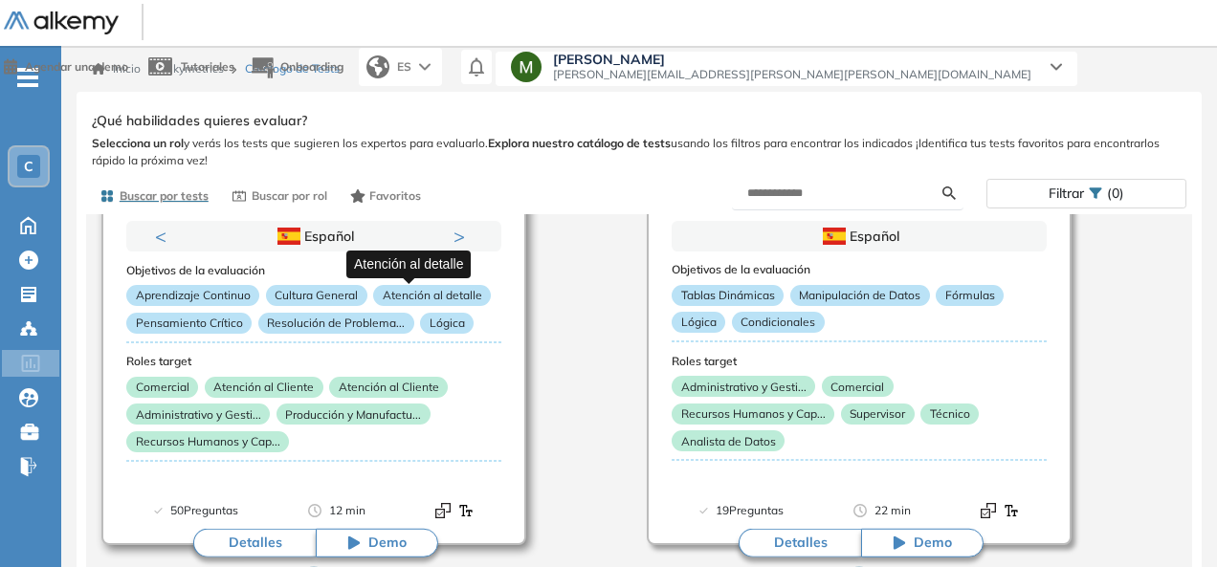
click at [427, 298] on article "Capacidad de Aprendizaje en Ad ... Previous Portugués Español Portugués Español…" at bounding box center [313, 354] width 425 height 383
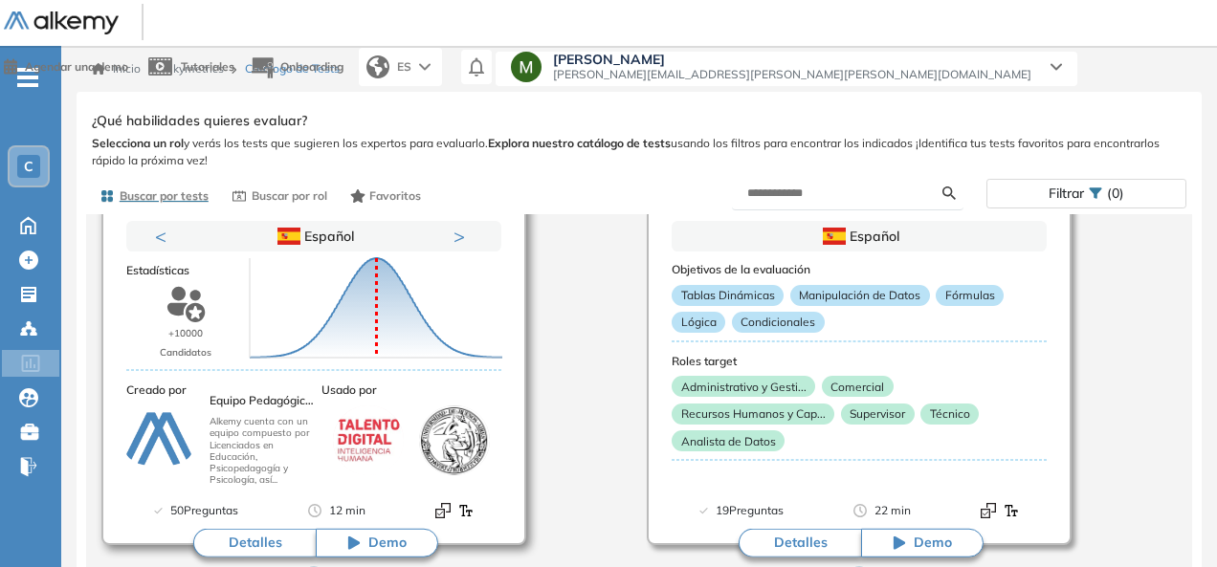
click at [363, 537] on button "Demo" at bounding box center [377, 543] width 122 height 29
